Goal: Transaction & Acquisition: Purchase product/service

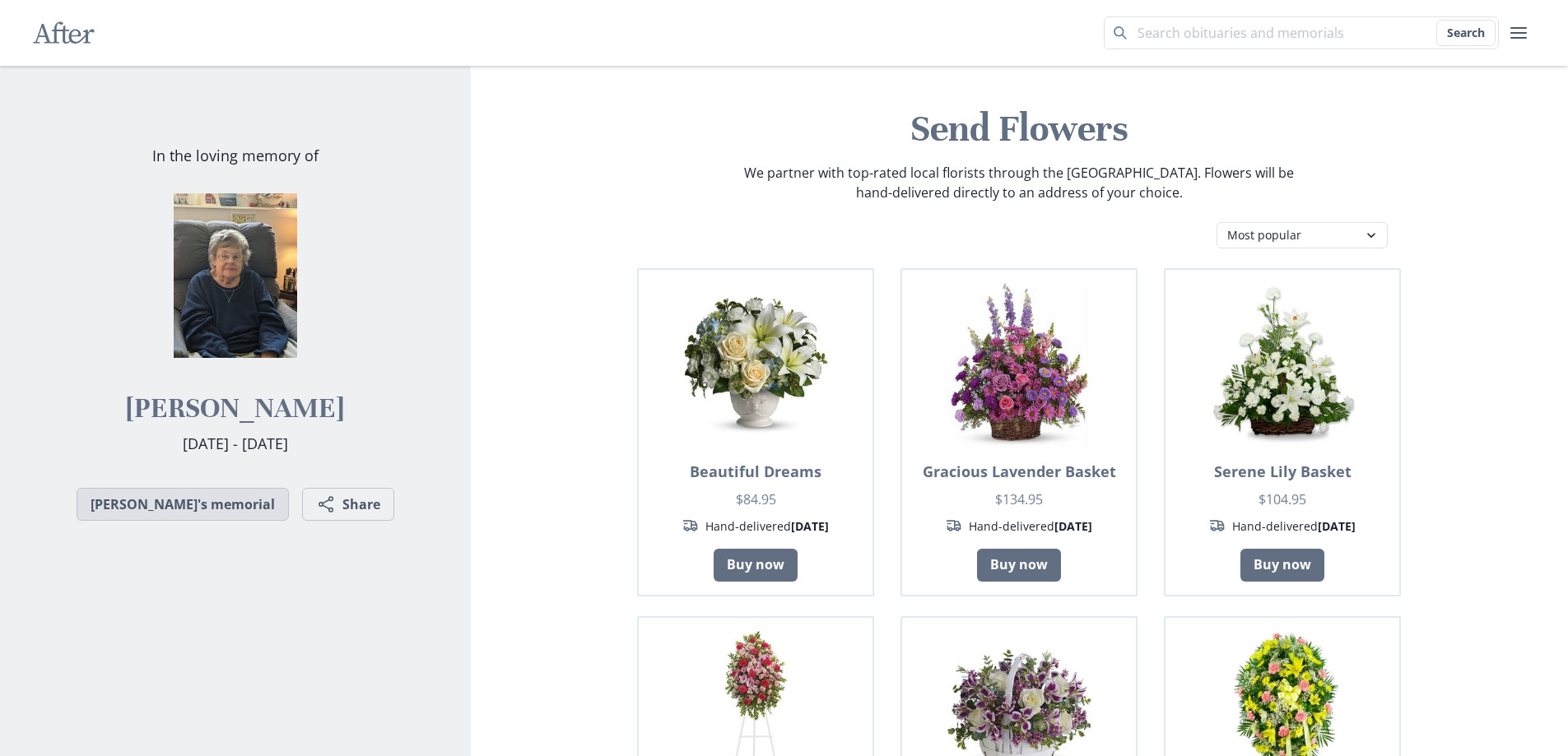
click at [178, 513] on link "[PERSON_NAME]'s memorial" at bounding box center [182, 504] width 212 height 33
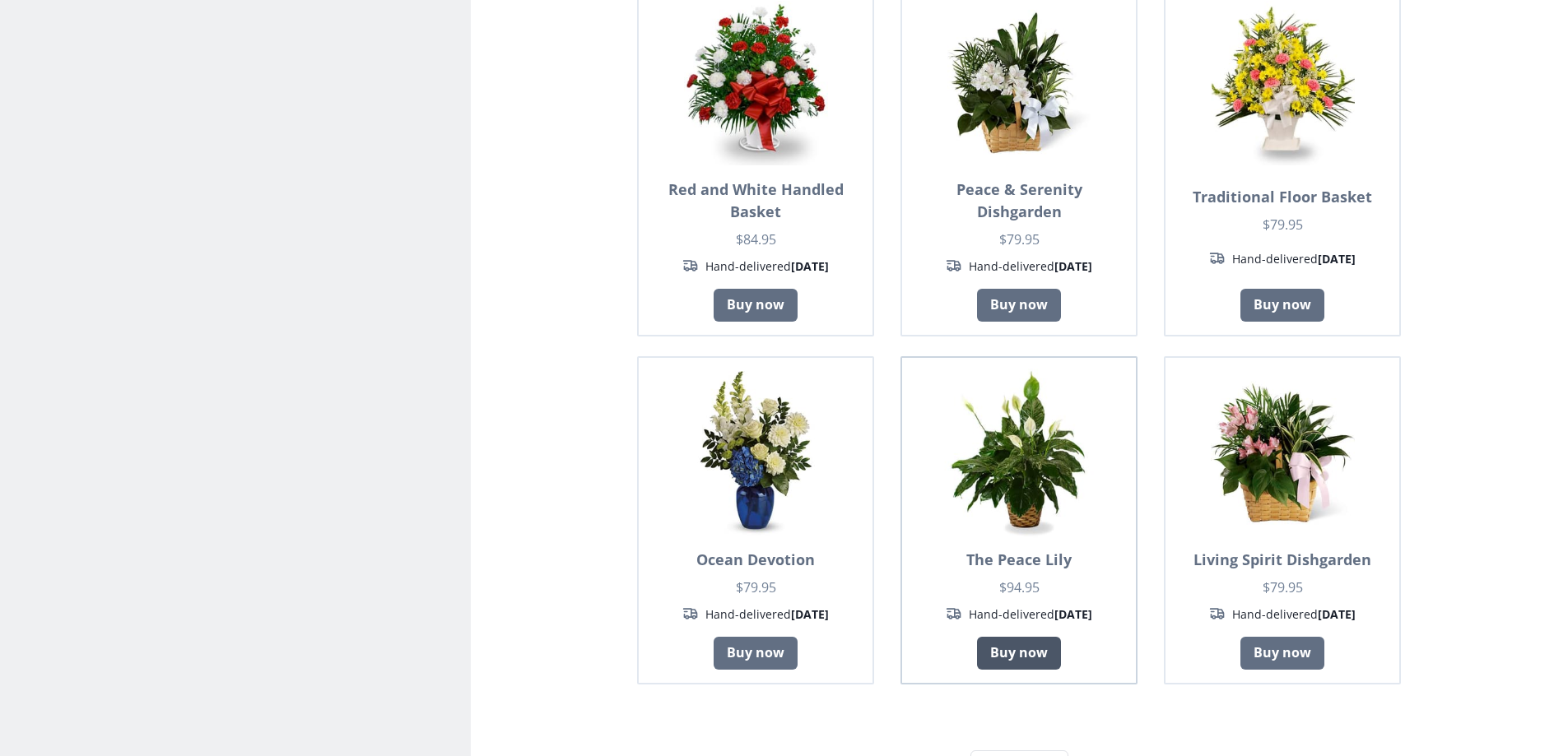
scroll to position [1399, 0]
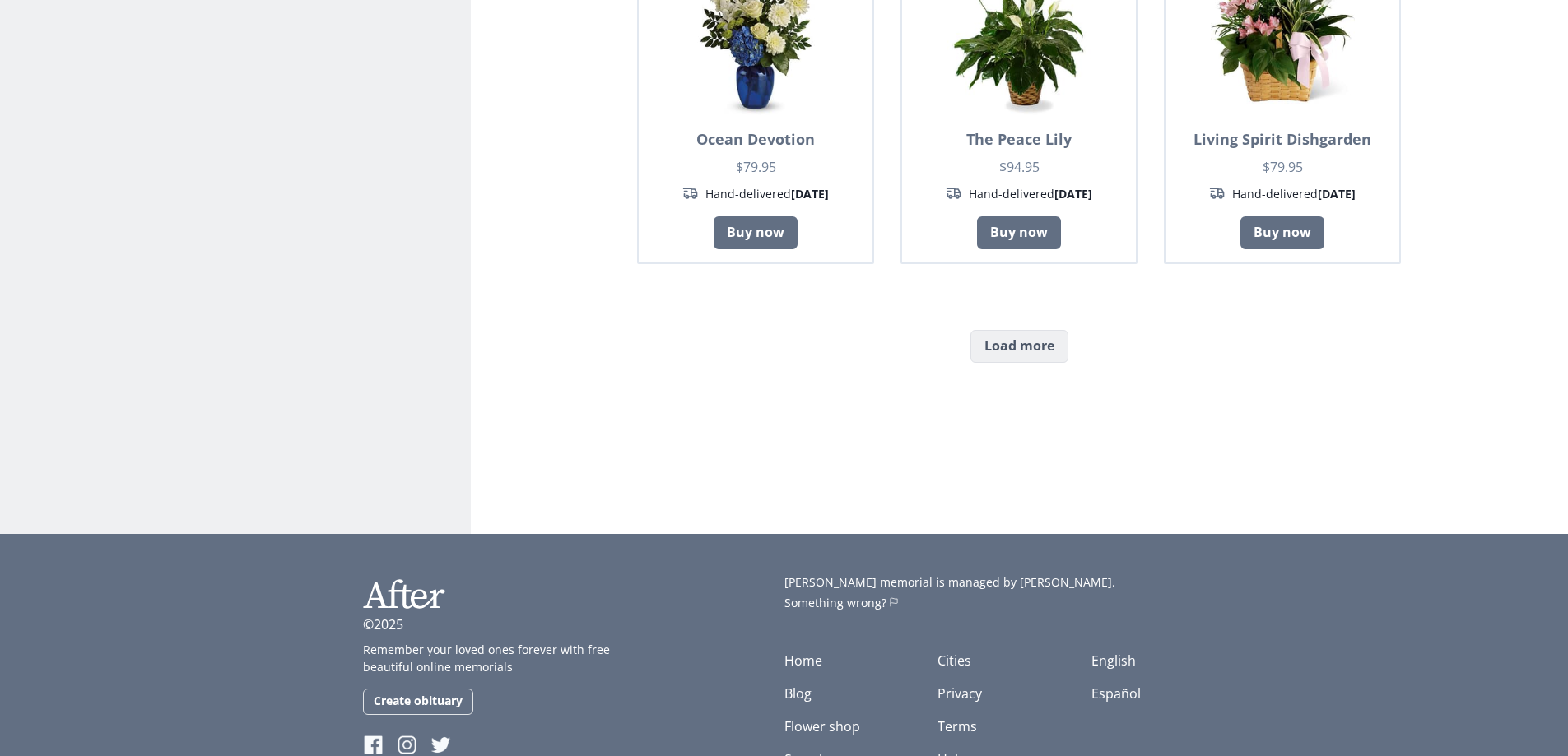
click at [1032, 351] on button "Load more" at bounding box center [1019, 346] width 98 height 33
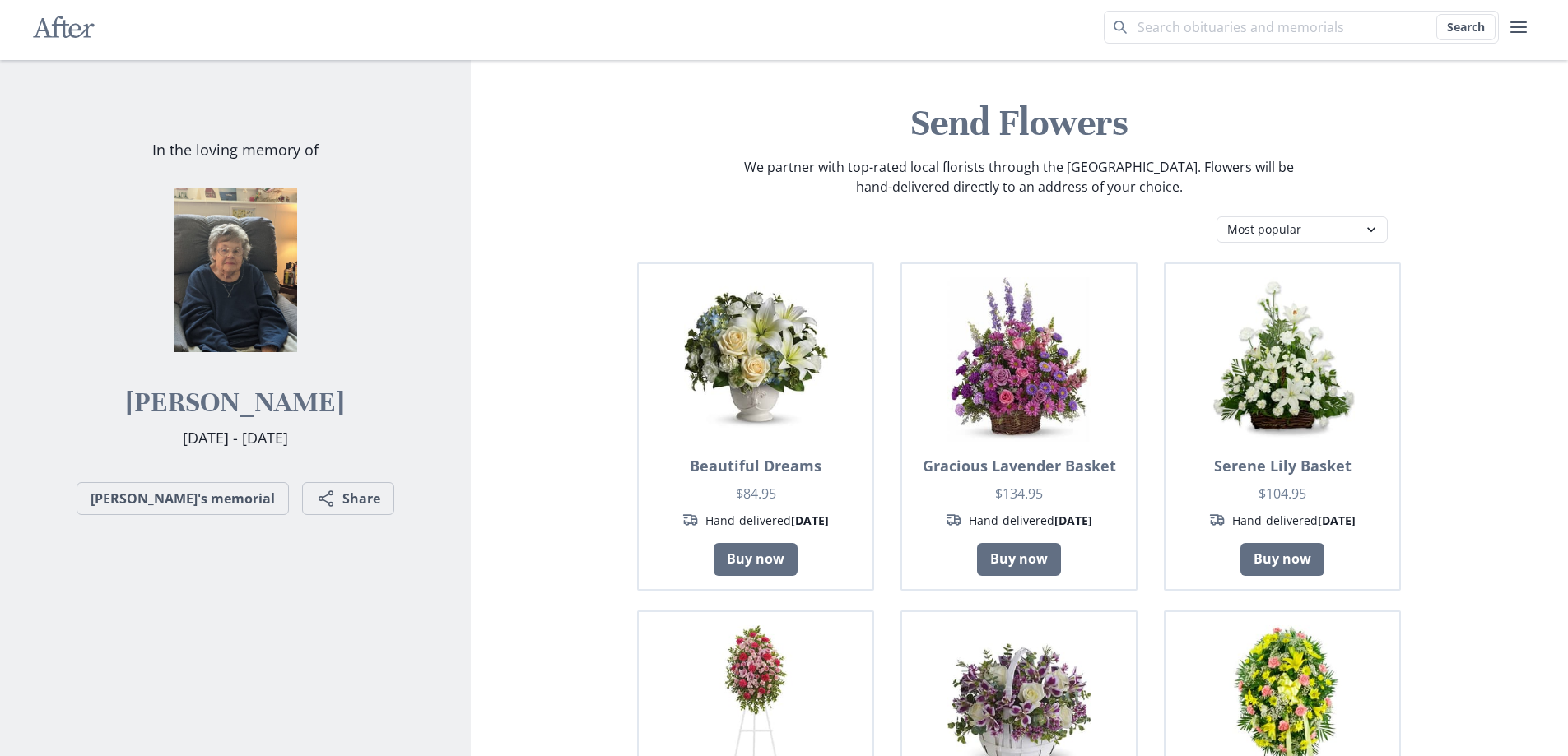
scroll to position [0, 0]
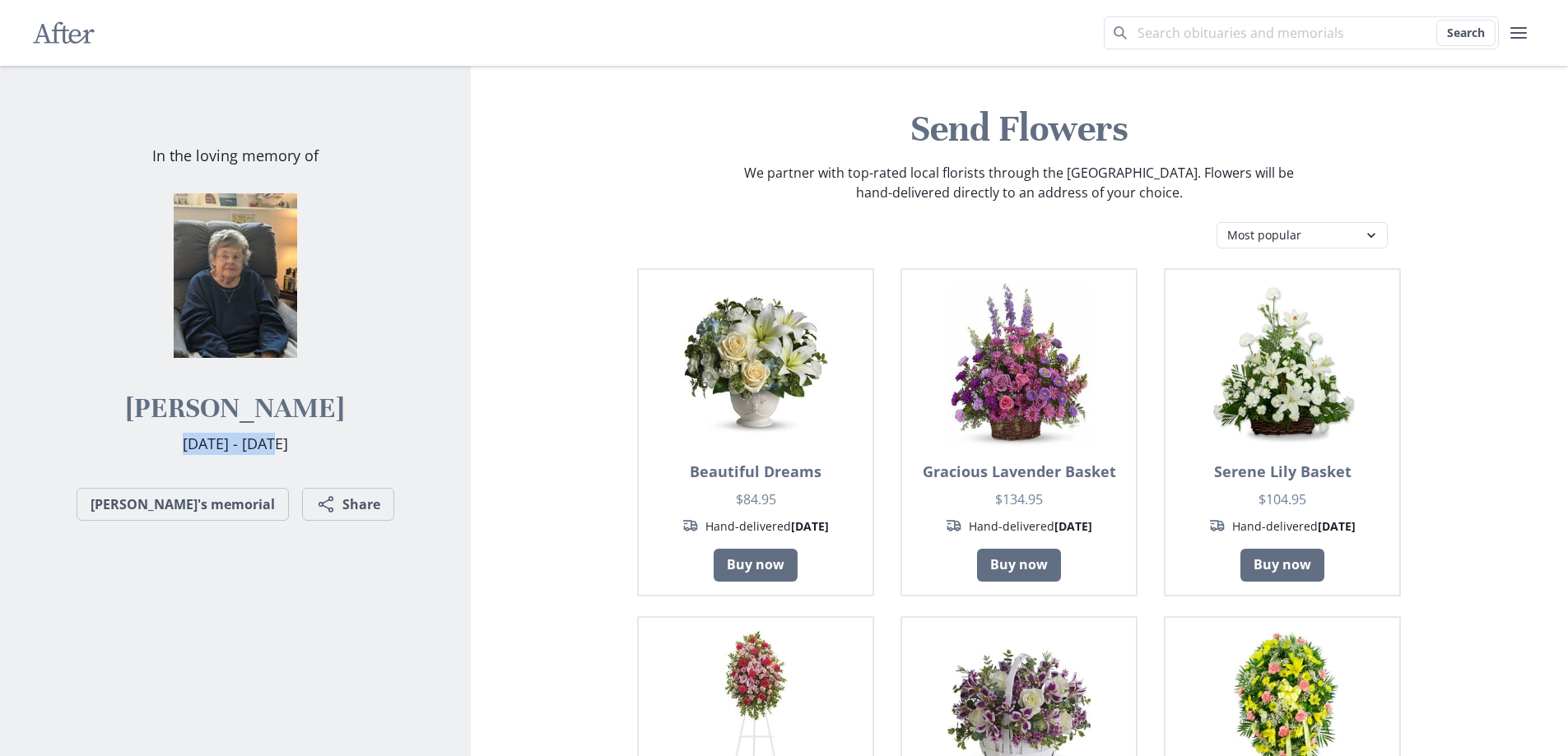
drag, startPoint x: 135, startPoint y: 444, endPoint x: 228, endPoint y: 455, distance: 93.6
click at [228, 455] on p "[DATE] - [DATE] [DATE] - [DATE]" at bounding box center [235, 444] width 218 height 22
click at [230, 295] on img at bounding box center [235, 275] width 164 height 164
click at [282, 423] on h2 "[PERSON_NAME]" at bounding box center [235, 409] width 218 height 36
